Goal: Contribute content

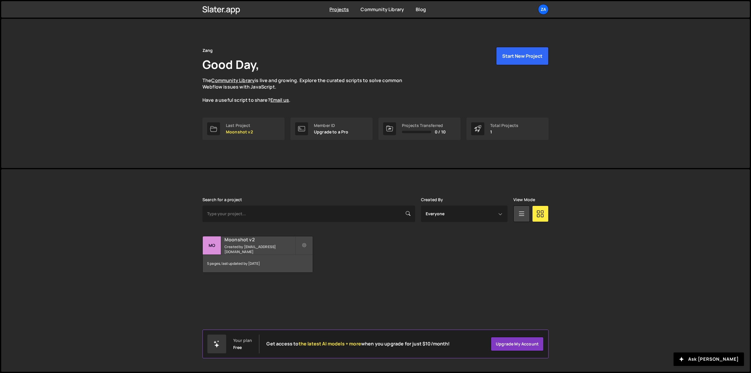
click at [269, 242] on h2 "Moonshot v2" at bounding box center [260, 240] width 71 height 6
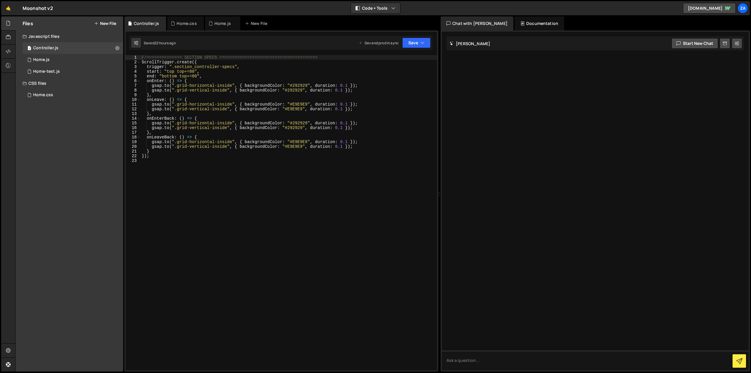
click at [193, 72] on div "//============== SECTION SPECS ======================================= ScrollTr…" at bounding box center [289, 217] width 297 height 325
click at [194, 77] on div "//============== SECTION SPECS ======================================= ScrollTr…" at bounding box center [289, 217] width 297 height 325
click at [426, 46] on button "Save" at bounding box center [416, 43] width 28 height 11
click at [414, 73] on div "Save to Production S" at bounding box center [396, 76] width 61 height 6
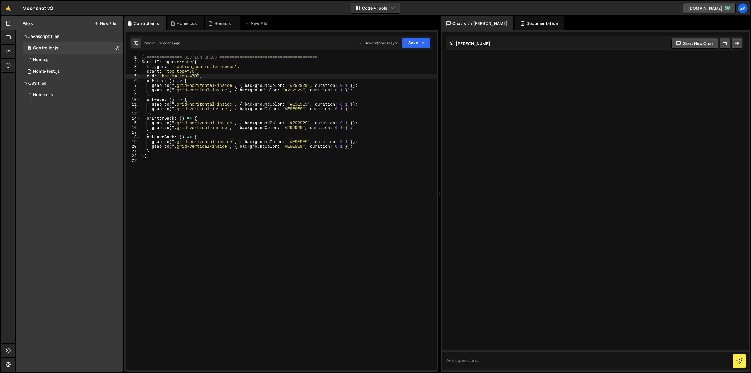
click at [195, 75] on div "//============== SECTION SPECS ======================================= ScrollTr…" at bounding box center [289, 217] width 297 height 325
click at [413, 43] on button "Save" at bounding box center [416, 43] width 28 height 11
click at [417, 78] on icon at bounding box center [417, 80] width 4 height 6
click at [196, 75] on div "//============== SECTION SPECS ======================================= ScrollTr…" at bounding box center [289, 217] width 297 height 325
type textarea "end: "bottom top+=70","
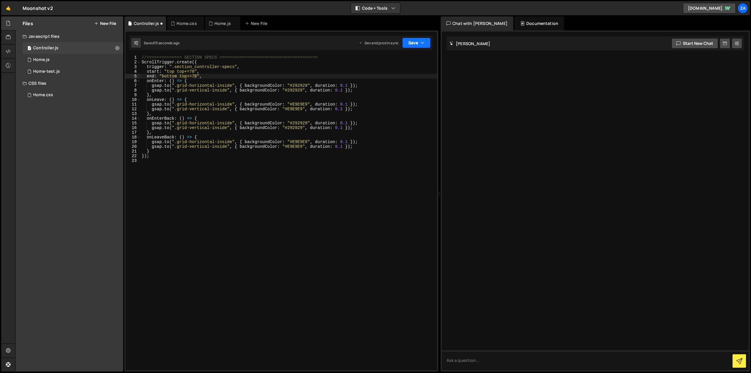
click at [419, 39] on button "Save" at bounding box center [416, 43] width 28 height 11
click at [413, 75] on div "Save to Production S" at bounding box center [396, 76] width 61 height 6
